Goal: Transaction & Acquisition: Download file/media

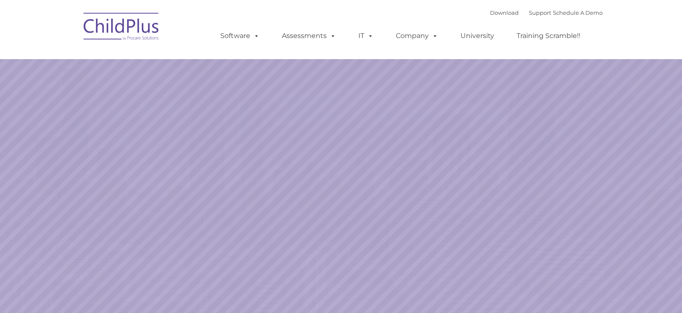
select select "MEDIUM"
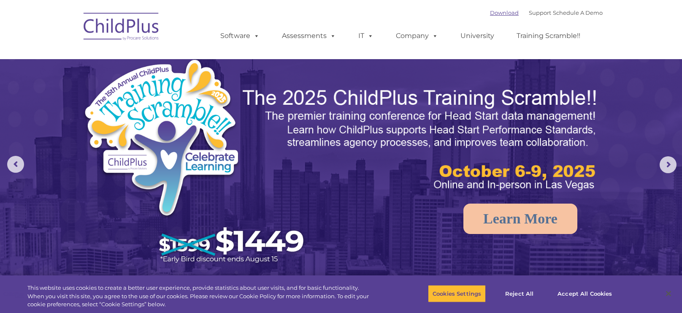
click at [490, 12] on link "Download" at bounding box center [504, 12] width 29 height 7
click at [490, 14] on link "Download" at bounding box center [504, 12] width 29 height 7
click at [490, 13] on link "Download" at bounding box center [504, 12] width 29 height 7
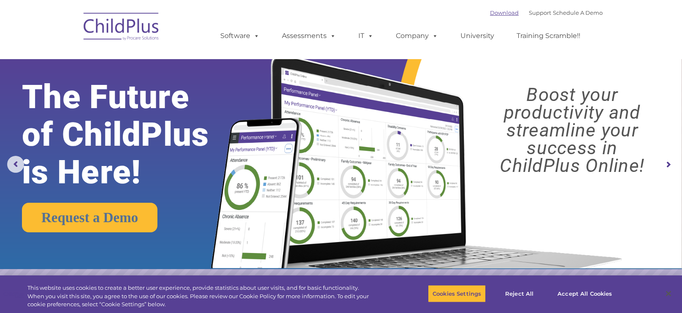
click at [493, 14] on link "Download" at bounding box center [504, 12] width 29 height 7
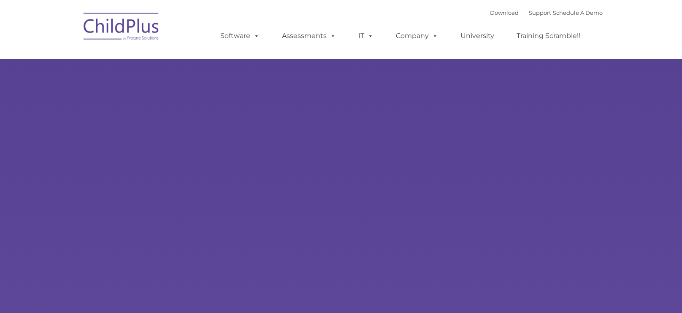
type input ""
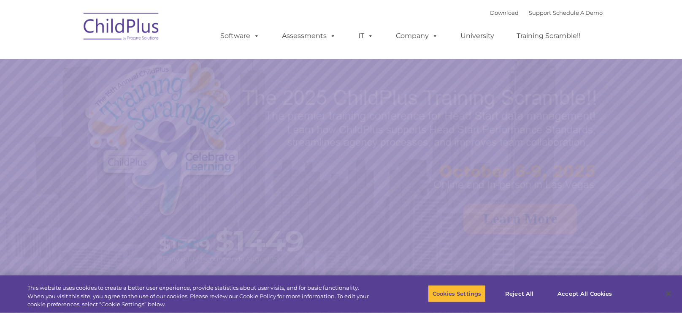
select select "MEDIUM"
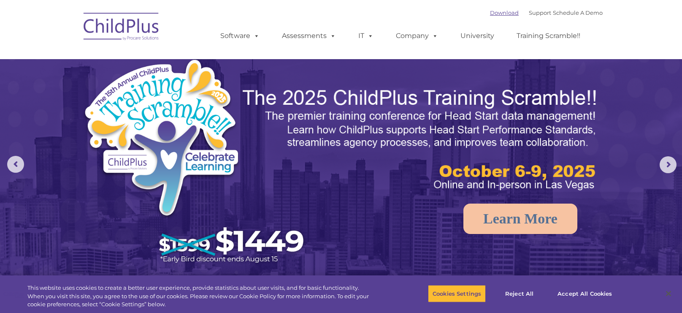
click at [491, 13] on link "Download" at bounding box center [504, 12] width 29 height 7
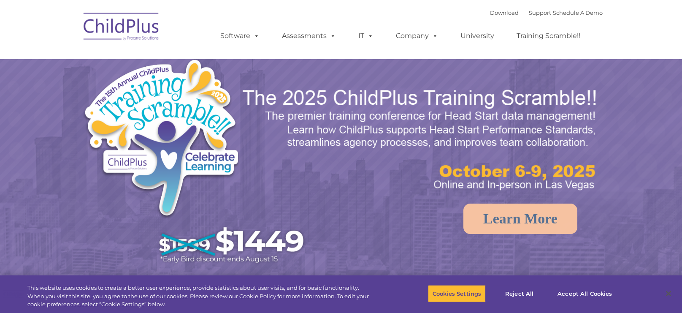
select select "MEDIUM"
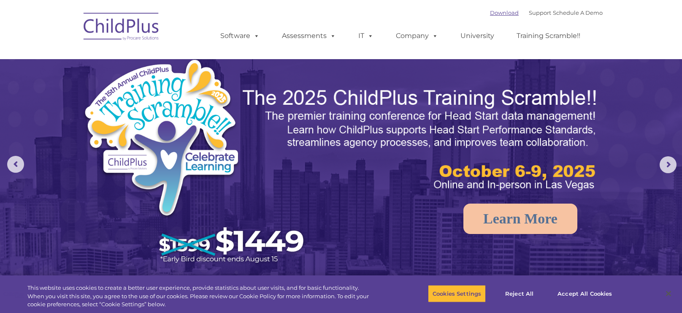
click at [490, 14] on link "Download" at bounding box center [504, 12] width 29 height 7
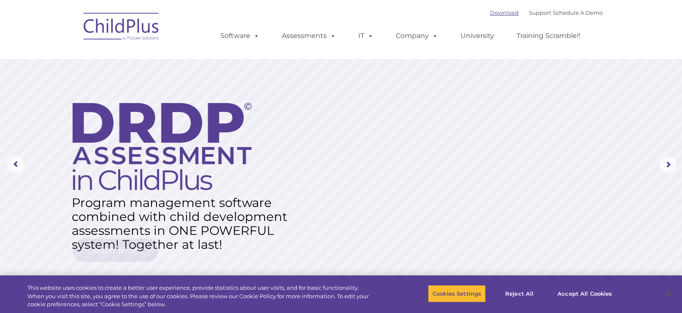
click at [490, 11] on link "Download" at bounding box center [504, 12] width 29 height 7
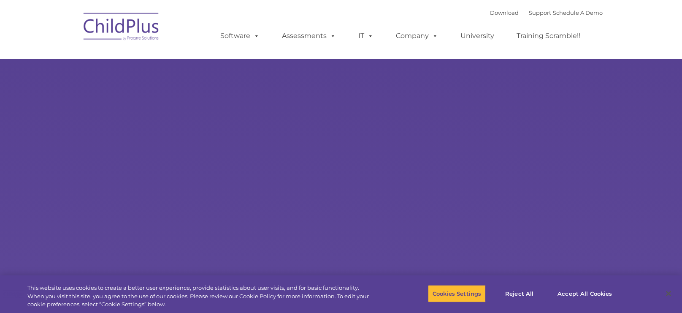
type input ""
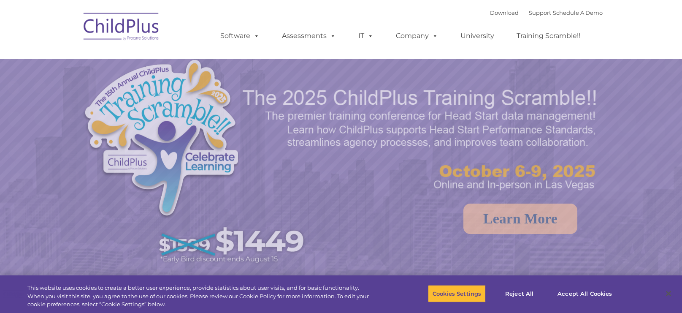
select select "MEDIUM"
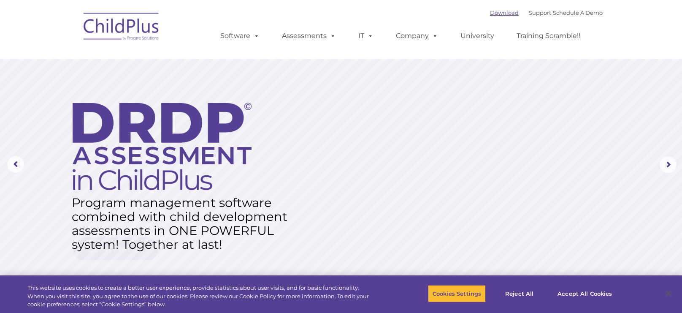
click at [490, 11] on link "Download" at bounding box center [504, 12] width 29 height 7
